Goal: Entertainment & Leisure: Browse casually

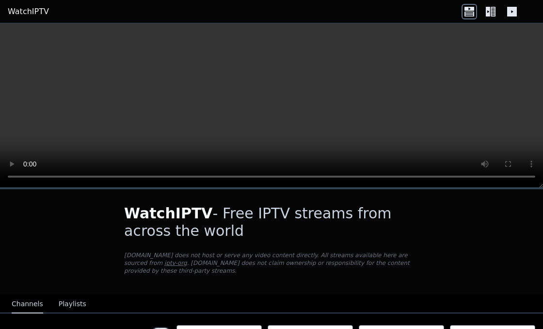
click at [491, 10] on icon at bounding box center [492, 12] width 5 height 10
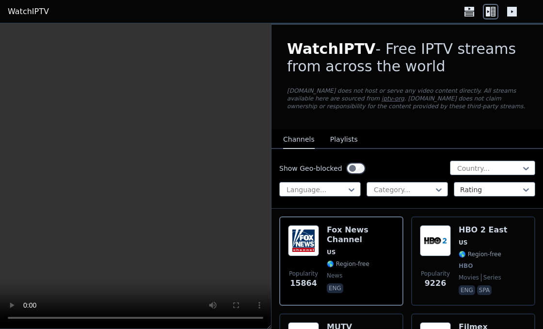
click at [516, 15] on icon at bounding box center [512, 12] width 10 height 10
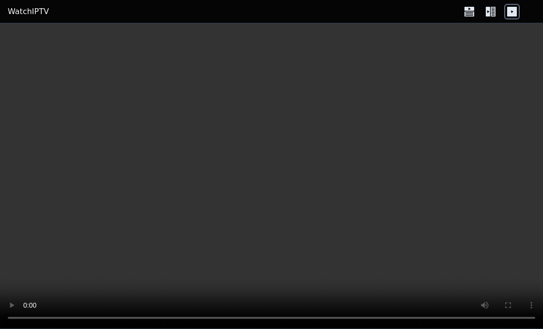
click at [491, 12] on icon at bounding box center [492, 12] width 5 height 10
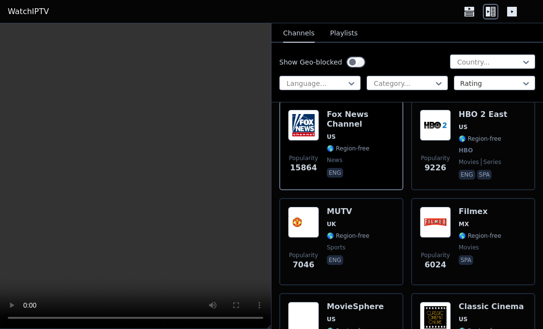
scroll to position [119, 0]
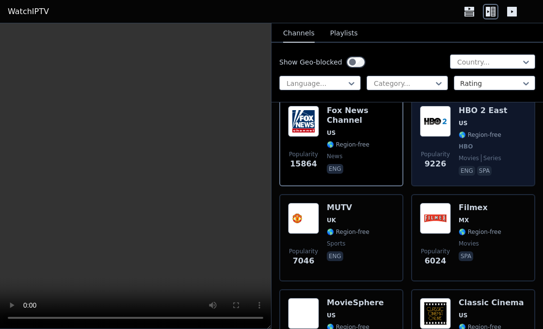
click at [442, 116] on img at bounding box center [435, 121] width 31 height 31
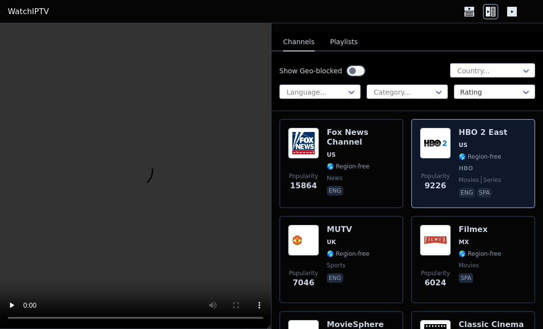
scroll to position [96, 0]
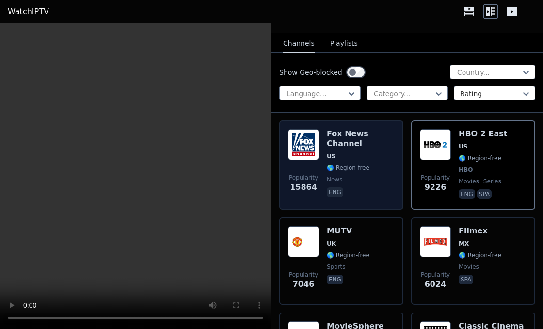
click at [302, 147] on img at bounding box center [303, 144] width 31 height 31
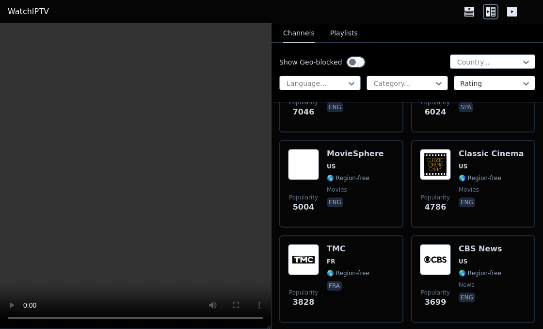
scroll to position [268, 0]
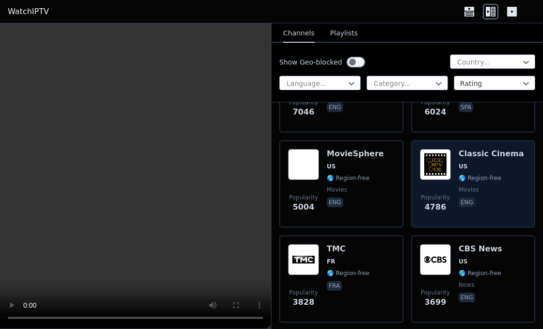
click at [435, 166] on img at bounding box center [435, 164] width 31 height 31
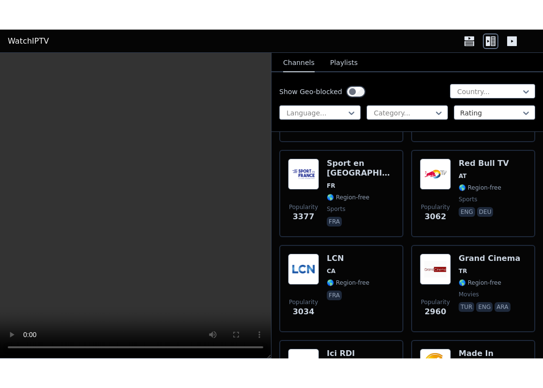
scroll to position [565, 0]
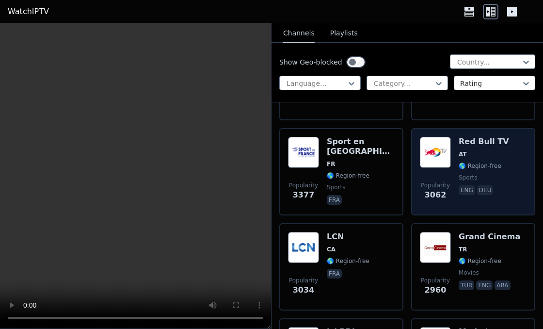
click at [434, 143] on img at bounding box center [435, 152] width 31 height 31
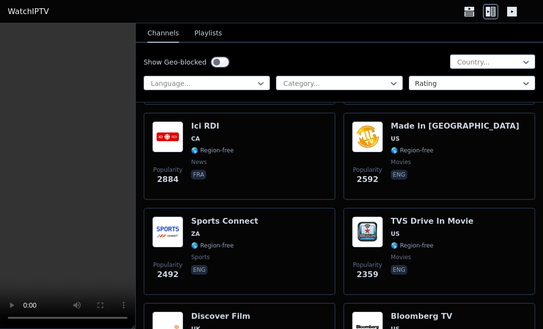
scroll to position [771, 0]
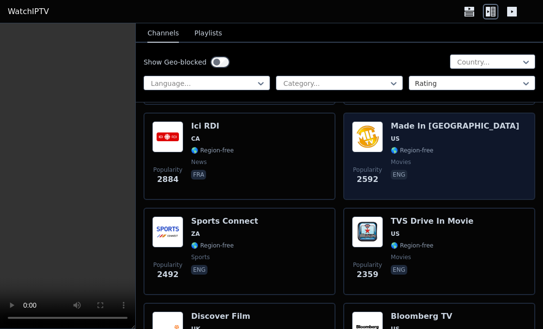
click at [444, 121] on h6 "Made In [GEOGRAPHIC_DATA]" at bounding box center [455, 126] width 128 height 10
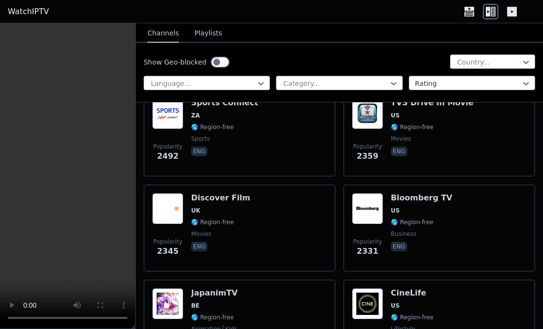
scroll to position [892, 0]
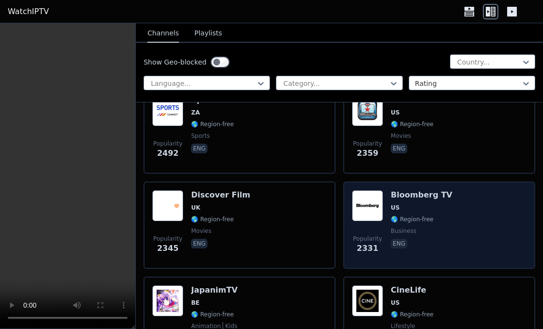
click at [421, 190] on h6 "Bloomberg TV" at bounding box center [422, 195] width 62 height 10
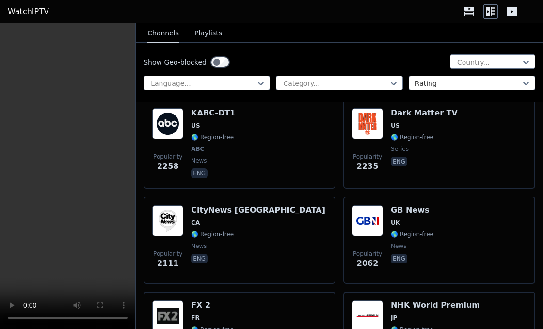
scroll to position [1168, 0]
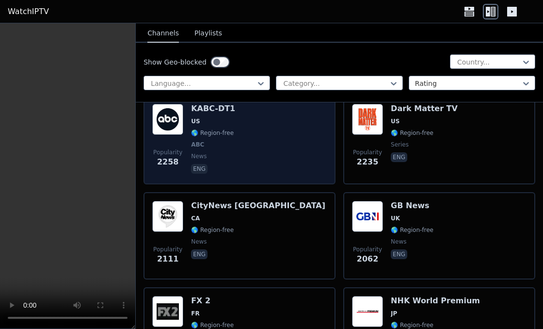
click at [247, 125] on div "Popularity 2258 KABC-DT1 US 🌎 Region-free ABC news eng" at bounding box center [239, 140] width 174 height 72
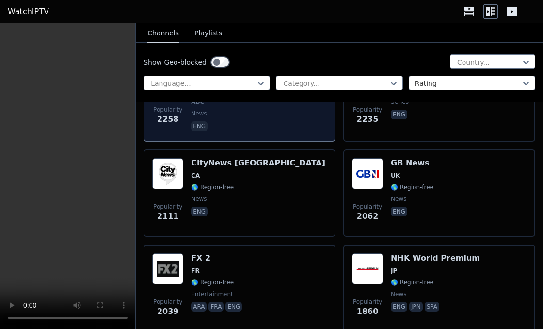
scroll to position [1233, 0]
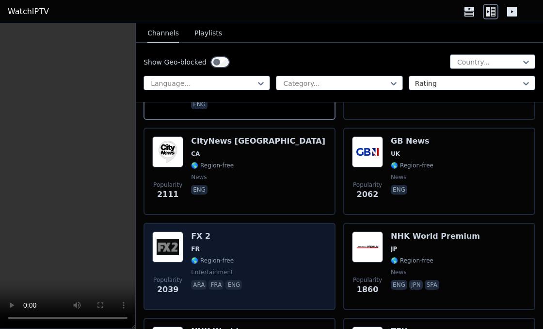
click at [278, 231] on div "Popularity 2039 FX 2 FR 🌎 Region-free entertainment ara fra eng" at bounding box center [239, 266] width 174 height 70
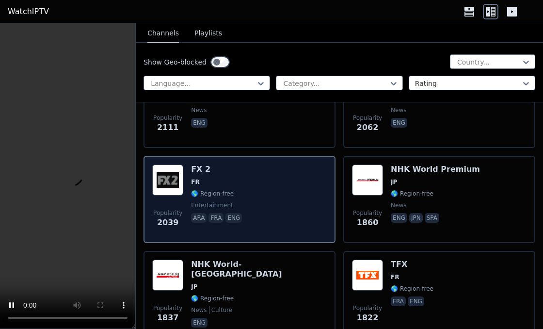
scroll to position [1299, 0]
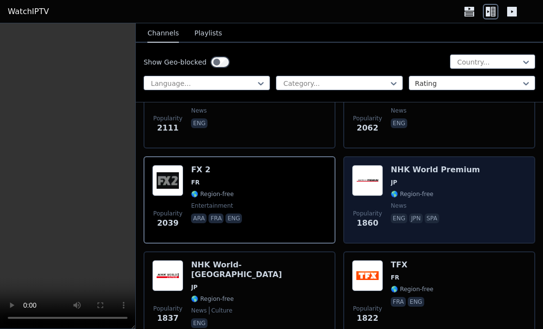
click at [433, 178] on span "JP" at bounding box center [435, 182] width 89 height 8
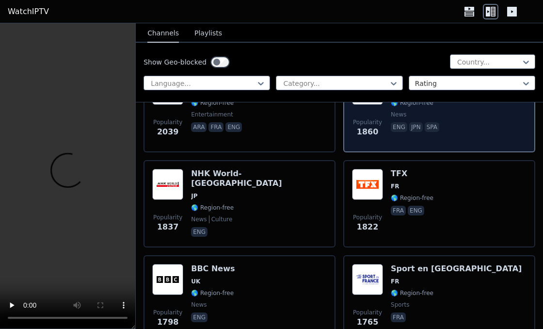
scroll to position [1396, 0]
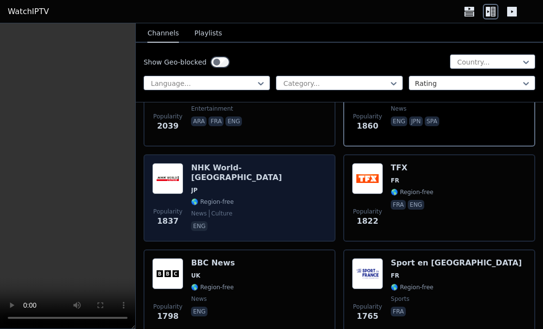
click at [249, 186] on span "JP" at bounding box center [259, 190] width 136 height 8
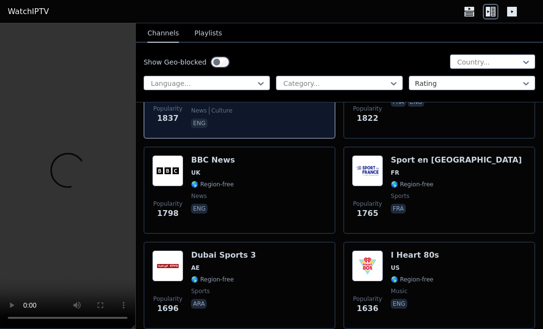
scroll to position [1503, 0]
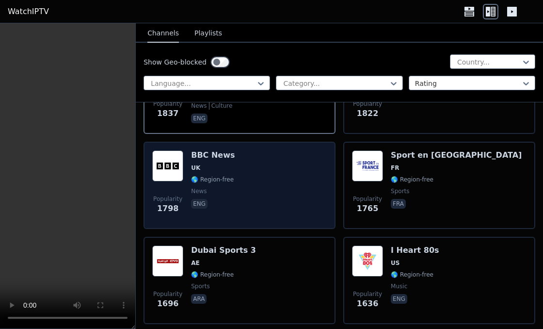
click at [225, 164] on span "UK" at bounding box center [213, 168] width 44 height 8
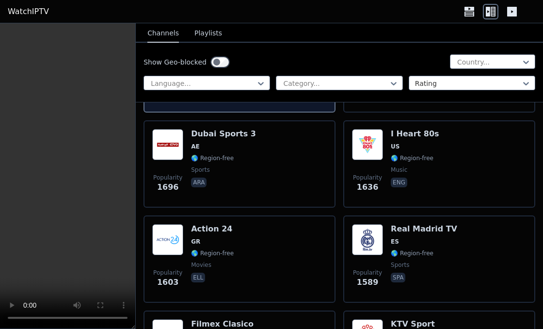
scroll to position [1621, 0]
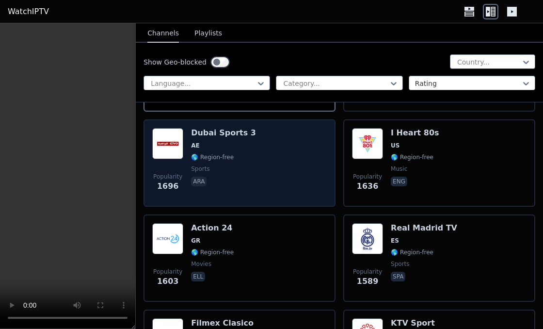
click at [265, 135] on div "Popularity 1696 Dubai Sports 3 AE 🌎 Region-free sports ara" at bounding box center [239, 163] width 174 height 70
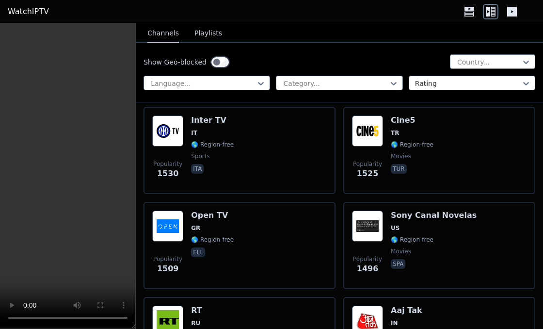
scroll to position [1920, 0]
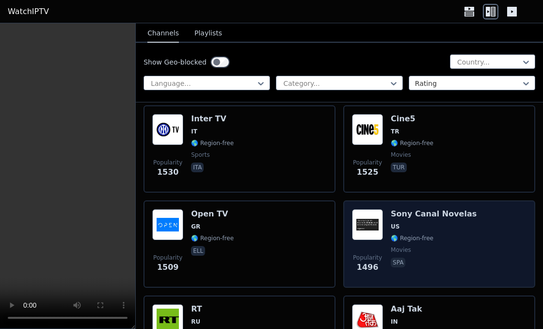
click at [451, 212] on div "Sony Canal Novelas US 🌎 Region-free movies spa" at bounding box center [434, 244] width 86 height 70
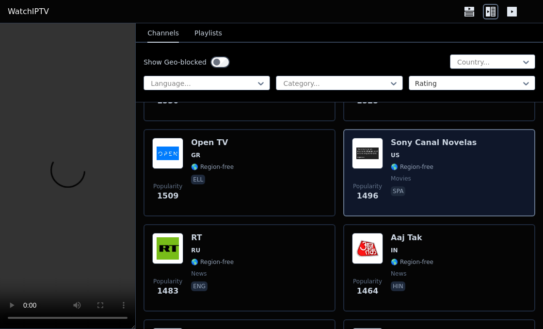
scroll to position [1994, 0]
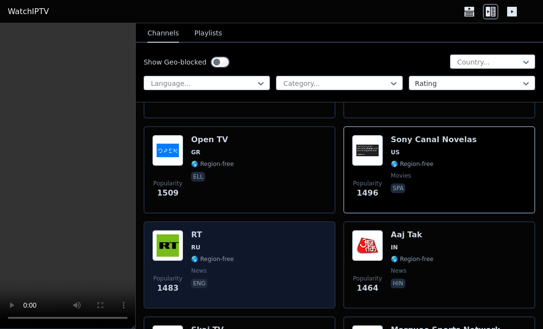
click at [251, 230] on div "Popularity 1483 RT RU 🌎 Region-free news eng" at bounding box center [239, 265] width 174 height 70
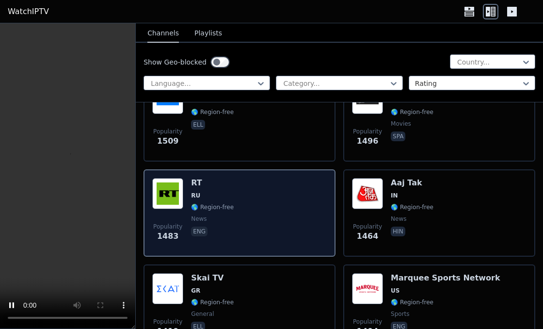
scroll to position [2048, 0]
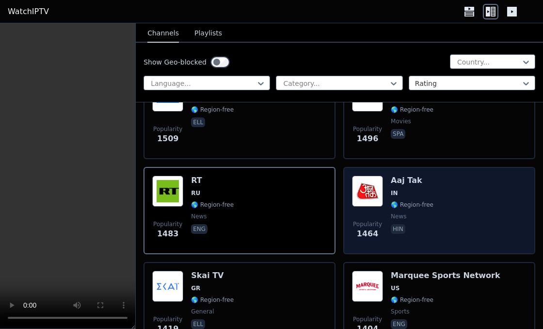
click at [435, 178] on div "Popularity 1464 Aaj Tak IN 🌎 Region-free news hin" at bounding box center [439, 210] width 174 height 70
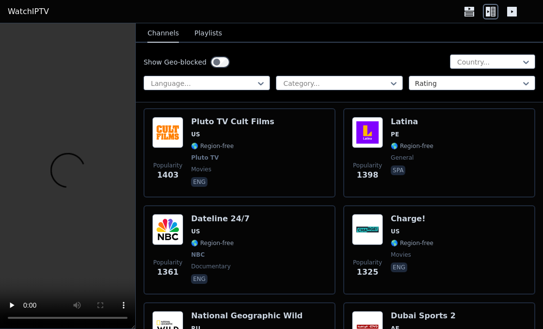
scroll to position [2295, 0]
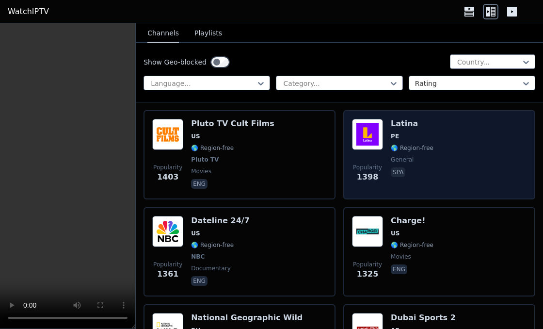
click at [441, 119] on div "Popularity 1398 Latina PE 🌎 Region-free general spa" at bounding box center [439, 155] width 174 height 72
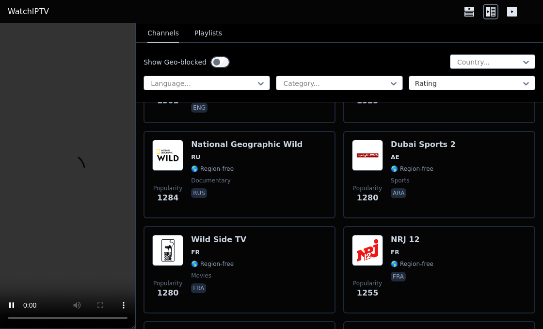
scroll to position [2466, 0]
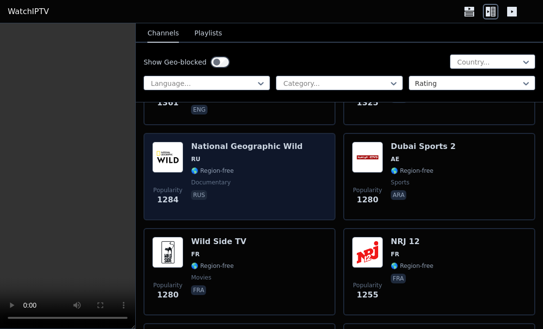
click at [290, 156] on div "Popularity 1284 National Geographic Wild RU 🌎 Region-free documentary rus" at bounding box center [239, 177] width 174 height 70
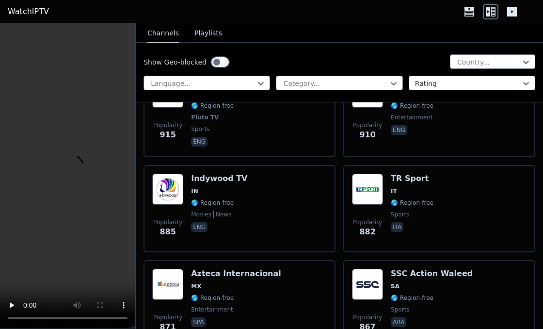
scroll to position [4341, 0]
